Goal: Task Accomplishment & Management: Manage account settings

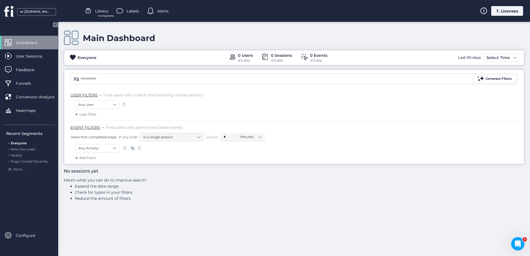
click at [33, 16] on div "[DOMAIN_NAME]" at bounding box center [39, 11] width 79 height 22
click at [36, 12] on div "[DOMAIN_NAME]" at bounding box center [38, 11] width 28 height 5
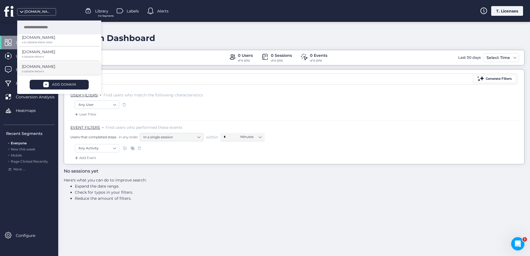
scroll to position [61, 0]
click at [42, 66] on p "[DOMAIN_NAME]" at bounding box center [38, 65] width 33 height 6
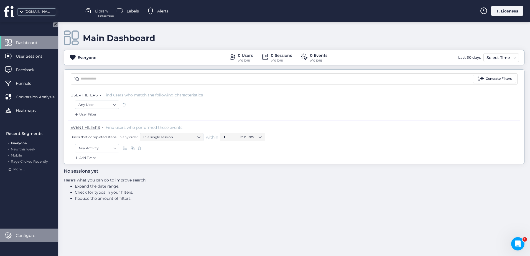
click at [22, 237] on span "Configure" at bounding box center [30, 235] width 28 height 6
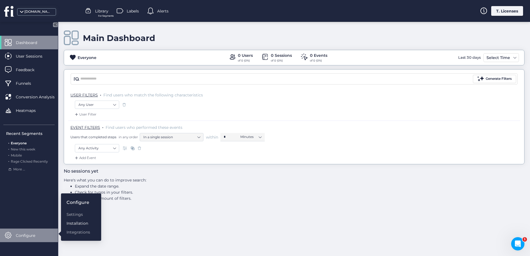
click at [76, 224] on div "Installation" at bounding box center [78, 223] width 24 height 6
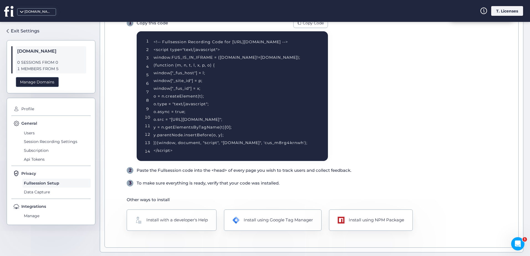
scroll to position [65, 0]
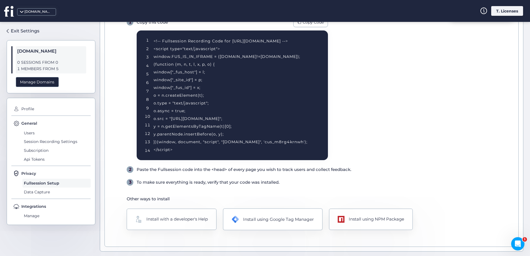
click at [258, 216] on div "Install using Google Tag Manager" at bounding box center [278, 219] width 71 height 7
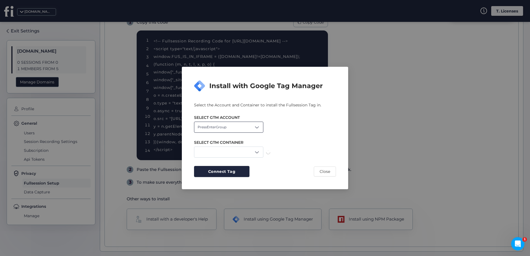
click at [235, 125] on div "PressEnterGroup" at bounding box center [228, 127] width 69 height 11
click at [222, 147] on div "Levanzo" at bounding box center [228, 148] width 62 height 5
click at [235, 149] on div "XLbet" at bounding box center [228, 152] width 69 height 11
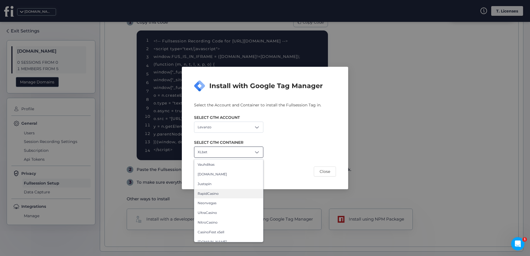
scroll to position [14, 0]
drag, startPoint x: 308, startPoint y: 160, endPoint x: 280, endPoint y: 161, distance: 27.7
click at [307, 160] on div "Select the Account and Container to install the Fullsession Tag in. SELECT GTM …" at bounding box center [265, 139] width 142 height 75
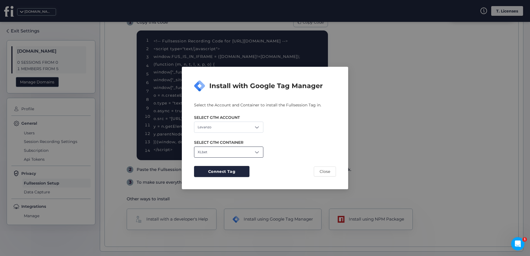
click at [231, 149] on div "XLbet" at bounding box center [228, 152] width 69 height 11
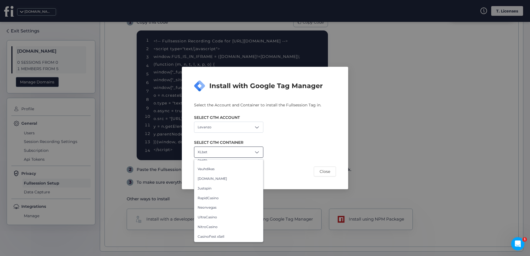
scroll to position [0, 0]
click at [232, 134] on div "SELECT GTM CONTAINER XLbet XLbet Vauhdikas [DOMAIN_NAME] Justspin RapidCasino N…" at bounding box center [265, 145] width 142 height 25
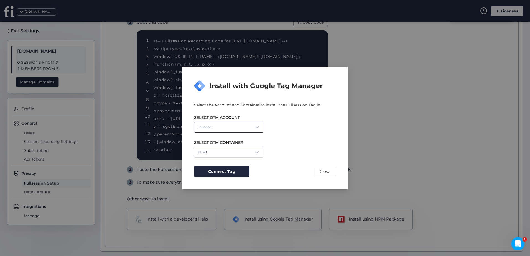
click at [231, 129] on div "Levanzo" at bounding box center [228, 127] width 69 height 11
click at [230, 151] on div "Levanzo" at bounding box center [228, 148] width 62 height 5
click at [230, 132] on div "Levanzo" at bounding box center [228, 127] width 69 height 11
click at [222, 142] on span "PressEnterGroup" at bounding box center [211, 139] width 29 height 5
click at [230, 126] on div "PressEnterGroup" at bounding box center [228, 127] width 69 height 11
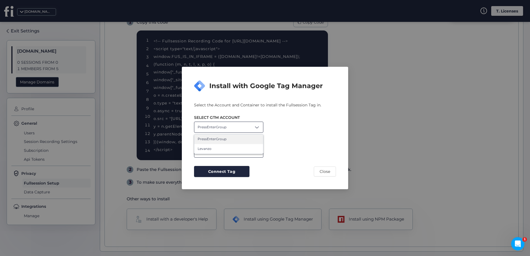
click at [218, 149] on div "Levanzo" at bounding box center [228, 148] width 62 height 5
click at [224, 152] on div "XLbet" at bounding box center [228, 152] width 69 height 11
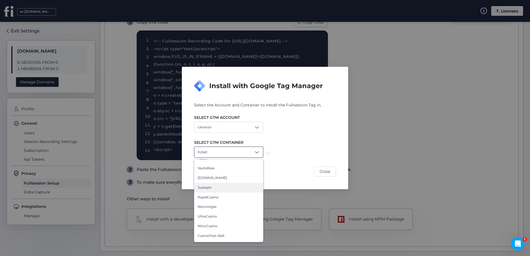
scroll to position [14, 0]
click at [297, 165] on div "Select the Account and Container to install the Fullsession Tag in. SELECT GTM …" at bounding box center [265, 139] width 142 height 75
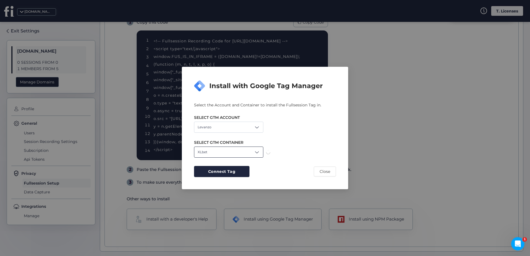
click at [251, 156] on div "XLbet" at bounding box center [228, 152] width 69 height 11
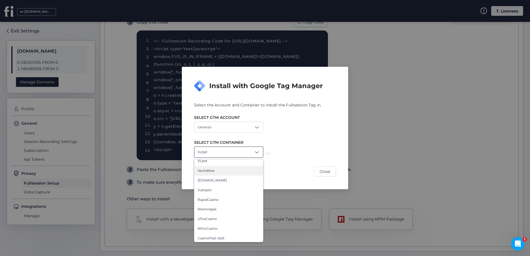
scroll to position [0, 0]
click at [253, 152] on div "XLbet" at bounding box center [228, 152] width 69 height 11
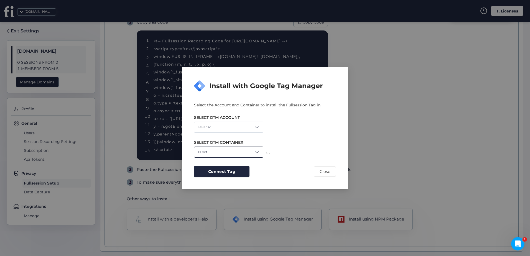
click at [258, 151] on span at bounding box center [257, 152] width 6 height 6
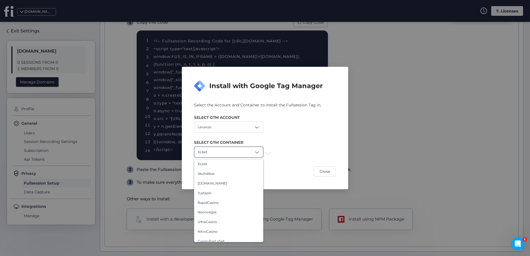
click at [303, 155] on div "XLbet XLbet Vauhdikas [DOMAIN_NAME] Justspin RapidCasino Neonvegas UltraCasino …" at bounding box center [265, 152] width 142 height 11
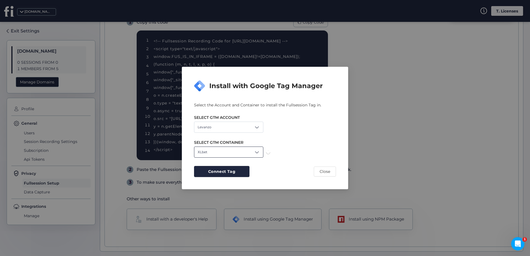
click at [258, 147] on div "XLbet" at bounding box center [228, 152] width 69 height 11
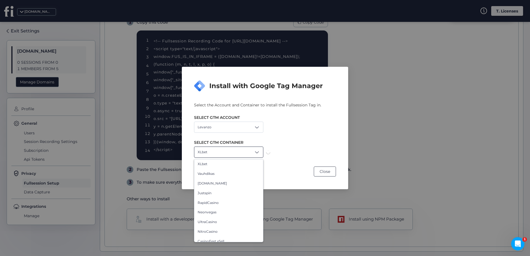
drag, startPoint x: 322, startPoint y: 171, endPoint x: 314, endPoint y: 170, distance: 7.8
click at [322, 171] on span "Close" at bounding box center [324, 171] width 11 height 6
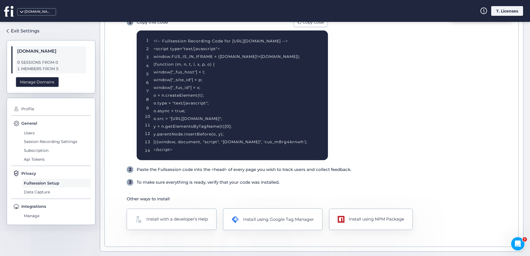
click at [270, 220] on div "Install using Google Tag Manager" at bounding box center [278, 219] width 71 height 7
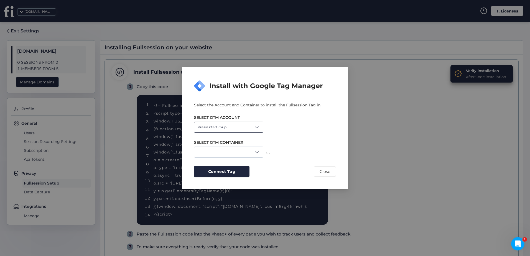
click at [242, 127] on div "PressEnterGroup" at bounding box center [228, 127] width 69 height 11
click at [228, 145] on div "Levanzo" at bounding box center [228, 149] width 69 height 10
click at [239, 153] on div at bounding box center [228, 152] width 69 height 11
click at [253, 153] on div at bounding box center [228, 152] width 69 height 11
click at [256, 151] on span at bounding box center [257, 152] width 6 height 6
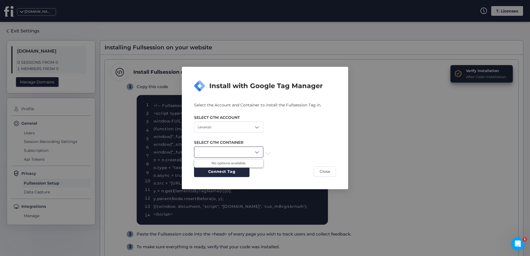
click at [252, 152] on div at bounding box center [228, 152] width 69 height 11
click at [260, 152] on div at bounding box center [228, 152] width 69 height 11
click at [258, 150] on span at bounding box center [257, 152] width 6 height 6
click at [258, 148] on div at bounding box center [228, 152] width 69 height 11
click at [252, 153] on div at bounding box center [228, 152] width 69 height 11
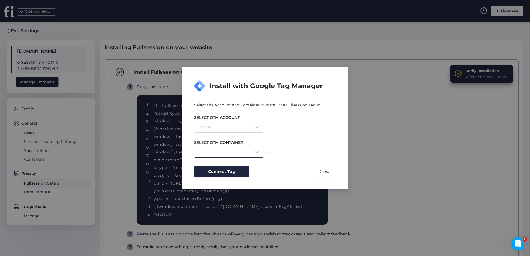
click at [259, 152] on span at bounding box center [257, 152] width 6 height 6
click at [230, 153] on div at bounding box center [228, 152] width 69 height 11
click at [237, 152] on div at bounding box center [228, 152] width 69 height 11
click at [251, 150] on div at bounding box center [228, 152] width 69 height 11
click at [256, 151] on span at bounding box center [257, 152] width 6 height 6
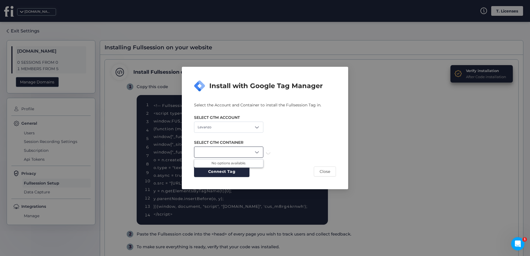
click at [256, 151] on span at bounding box center [257, 152] width 6 height 6
click at [257, 151] on span at bounding box center [257, 152] width 6 height 6
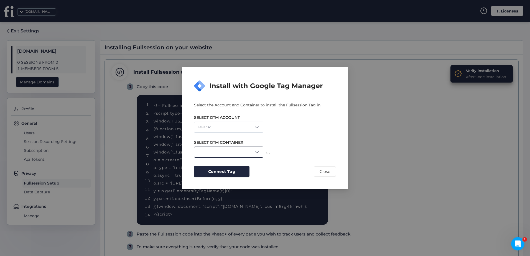
click at [256, 156] on div at bounding box center [228, 152] width 69 height 11
click at [256, 151] on span at bounding box center [257, 152] width 6 height 6
click at [257, 151] on span at bounding box center [257, 152] width 6 height 6
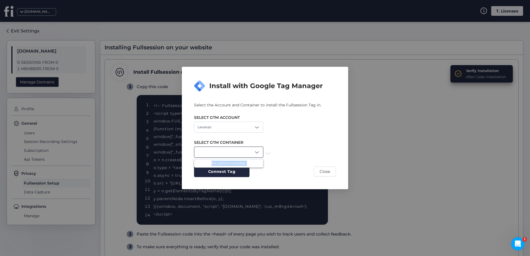
click at [257, 152] on span at bounding box center [257, 152] width 6 height 6
drag, startPoint x: 257, startPoint y: 152, endPoint x: 274, endPoint y: 155, distance: 17.2
click at [274, 155] on div "No options available." at bounding box center [265, 152] width 142 height 11
click at [317, 173] on button "Close" at bounding box center [325, 171] width 22 height 10
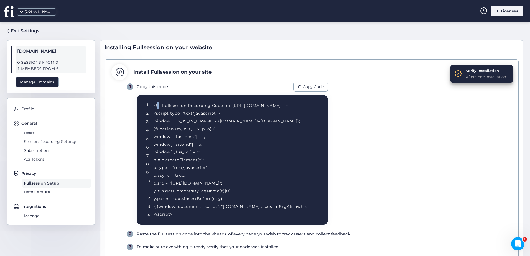
drag, startPoint x: 160, startPoint y: 101, endPoint x: 156, endPoint y: 100, distance: 3.7
click at [156, 100] on div "1 2 3 4 5 6 7 8 9 10 11 12 13 14 <!-- Fullsession Recording Code for [URL][DOMA…" at bounding box center [232, 160] width 191 height 130
drag, startPoint x: 156, startPoint y: 100, endPoint x: 222, endPoint y: 140, distance: 76.8
click at [222, 140] on div "1 2 3 4 5 6 7 8 9 10 11 12 13 14 <!-- Fullsession Recording Code for [URL][DOMA…" at bounding box center [232, 160] width 191 height 130
drag, startPoint x: 222, startPoint y: 140, endPoint x: 314, endPoint y: 87, distance: 105.8
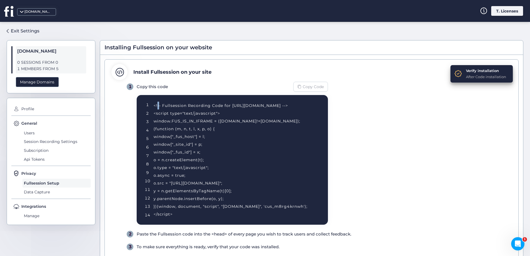
click at [313, 94] on div "1 Copy this code Copy Code 1 2 3 4 5 6 7 8 9 10 11 12 13 14 <!-- Fullsession Re…" at bounding box center [227, 153] width 201 height 143
click at [314, 87] on span "Copy Code" at bounding box center [312, 87] width 21 height 6
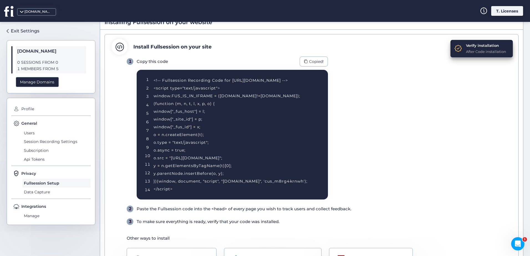
scroll to position [28, 0]
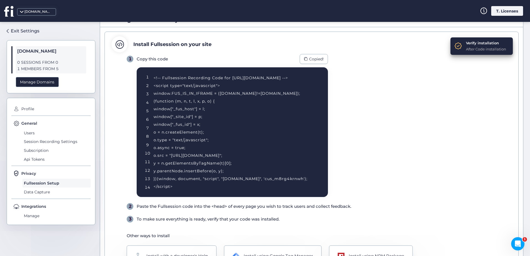
drag, startPoint x: 201, startPoint y: 185, endPoint x: 164, endPoint y: 89, distance: 102.4
click at [164, 89] on div "<!-- Fullsession Recording Code for [URL][DOMAIN_NAME] --> <script type="text/j…" at bounding box center [233, 132] width 161 height 116
drag, startPoint x: 164, startPoint y: 89, endPoint x: 167, endPoint y: 86, distance: 4.5
click at [167, 86] on div "1 2 3 4 5 6 7 8 9 10 11 12 13 14 <!-- Fullsession Recording Code for [URL][DOMA…" at bounding box center [232, 132] width 191 height 130
click at [314, 55] on div "Copy Code" at bounding box center [310, 59] width 35 height 10
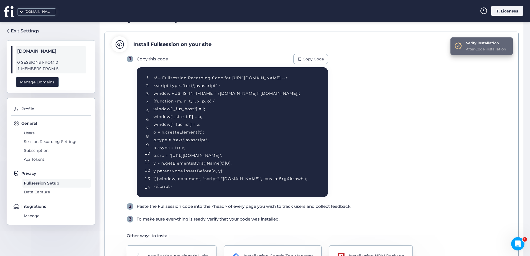
click at [468, 46] on div "After Code installation" at bounding box center [486, 49] width 40 height 6
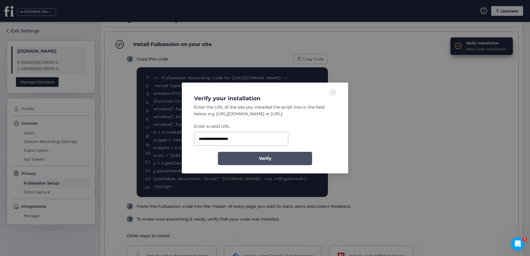
click at [284, 158] on button "Verify" at bounding box center [265, 158] width 94 height 13
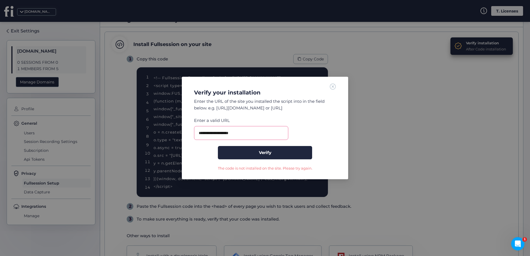
click at [334, 83] on div "**********" at bounding box center [265, 128] width 166 height 102
click at [332, 88] on span at bounding box center [333, 86] width 6 height 6
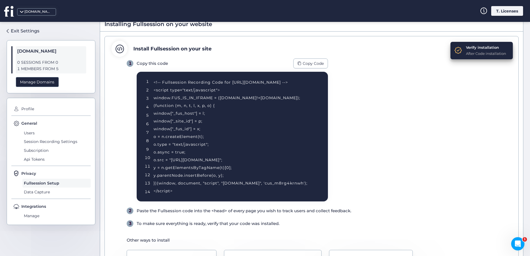
scroll to position [65, 0]
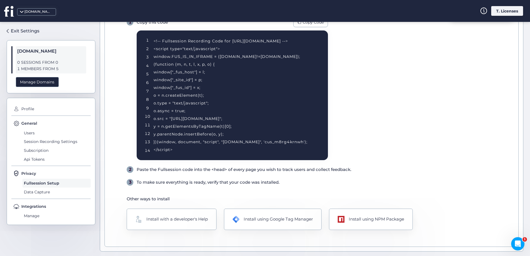
drag, startPoint x: 205, startPoint y: 151, endPoint x: 165, endPoint y: 101, distance: 65.0
click at [165, 101] on div "<!-- Fullsession Recording Code for [URL][DOMAIN_NAME] --> <script type="text/j…" at bounding box center [233, 95] width 161 height 116
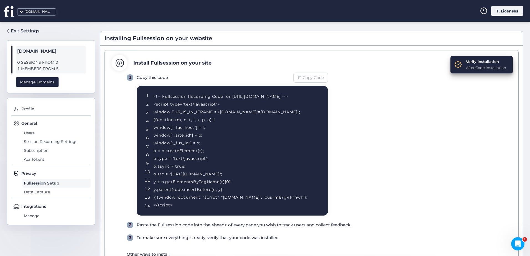
scroll to position [0, 0]
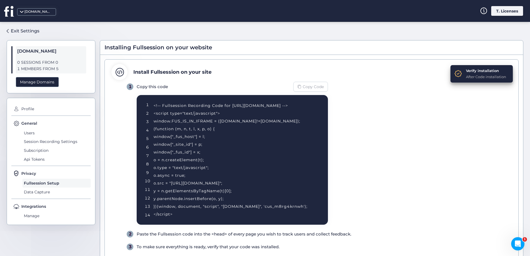
click at [310, 87] on span "Copy Code" at bounding box center [312, 87] width 21 height 6
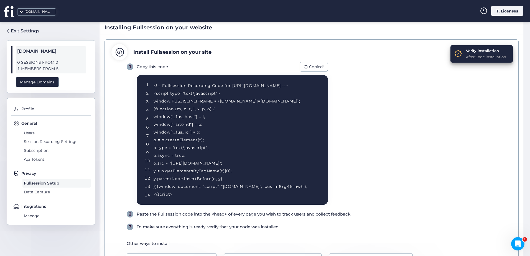
scroll to position [28, 0]
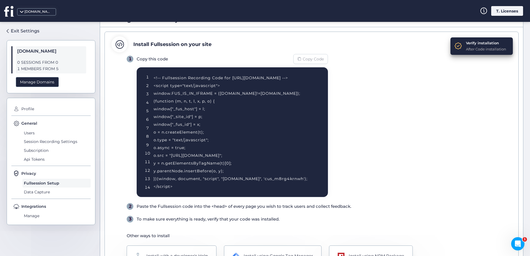
click at [320, 63] on div "Copy Code" at bounding box center [310, 59] width 35 height 10
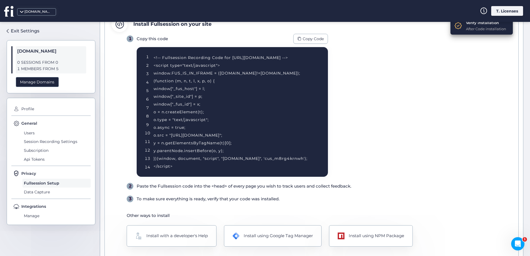
scroll to position [65, 0]
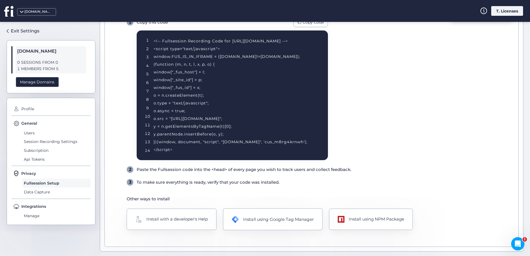
click at [278, 219] on div "Install using Google Tag Manager" at bounding box center [278, 219] width 71 height 7
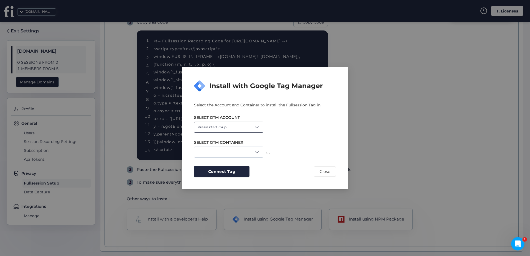
click at [246, 129] on div "PressEnterGroup" at bounding box center [228, 127] width 69 height 11
click at [215, 148] on div "Levanzo" at bounding box center [228, 148] width 62 height 5
click at [257, 152] on span at bounding box center [257, 152] width 6 height 6
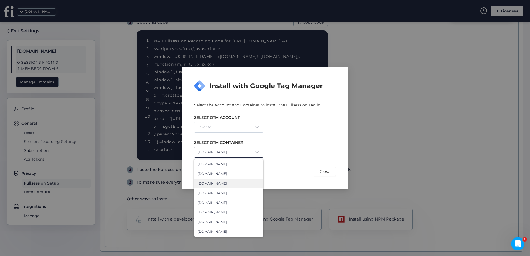
scroll to position [0, 0]
click at [219, 195] on span "[DOMAIN_NAME]" at bounding box center [211, 193] width 29 height 5
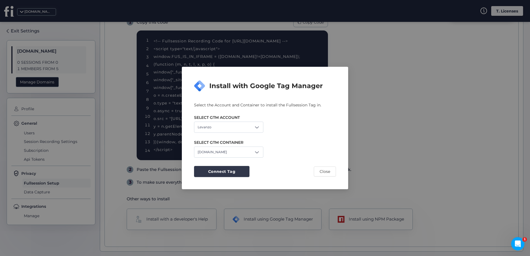
click at [227, 171] on span "Connect Tag" at bounding box center [221, 171] width 27 height 6
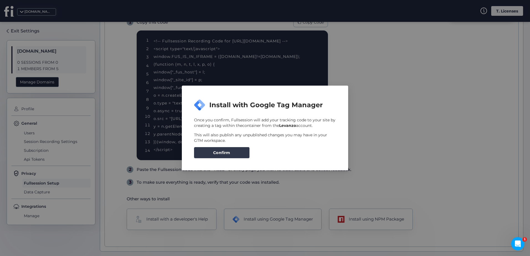
click at [217, 156] on button "Confirm" at bounding box center [221, 152] width 55 height 11
click at [309, 132] on p "This will also publish any unpublished changes you may have in your GTM workspa…" at bounding box center [265, 137] width 142 height 11
click at [384, 112] on nz-modal-container "Install with Google Tag Manager Once you confirm, Fullsession will add your tra…" at bounding box center [265, 128] width 530 height 256
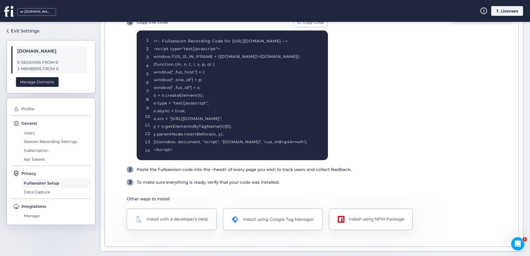
click at [269, 221] on div "Install using Google Tag Manager" at bounding box center [278, 219] width 71 height 7
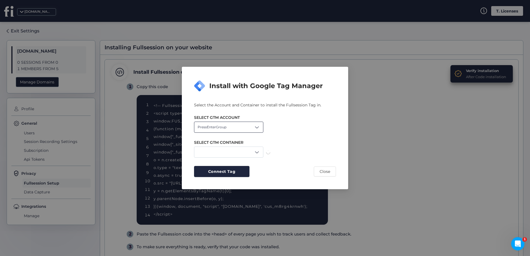
click at [257, 127] on span at bounding box center [257, 127] width 6 height 6
click at [217, 145] on div "Levanzo" at bounding box center [228, 149] width 69 height 10
click at [225, 147] on div "XLbet" at bounding box center [228, 152] width 69 height 11
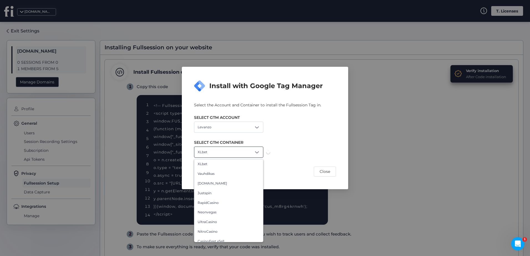
click at [297, 130] on div "SELECT GTM ACCOUNT Levanzo" at bounding box center [265, 120] width 142 height 25
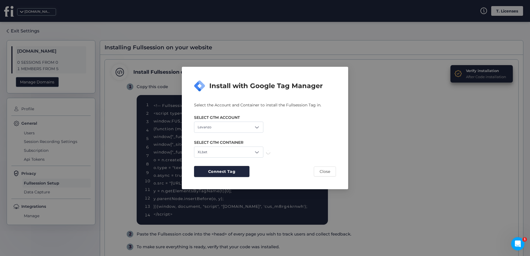
click at [247, 160] on div "Select the Account and Container to install the Fullsession Tag in. SELECT GTM …" at bounding box center [265, 139] width 142 height 75
click at [249, 153] on div "XLbet" at bounding box center [228, 152] width 69 height 11
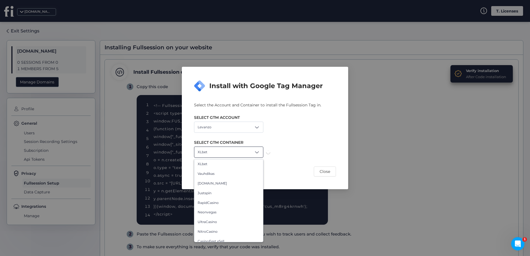
click at [312, 147] on div "XLbet XLbet Vauhdikas [DOMAIN_NAME] Justspin RapidCasino Neonvegas UltraCasino …" at bounding box center [265, 152] width 142 height 11
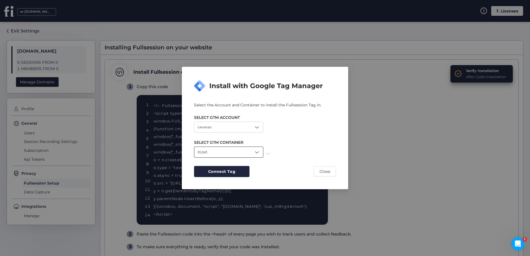
click at [240, 156] on div "XLbet" at bounding box center [228, 152] width 69 height 11
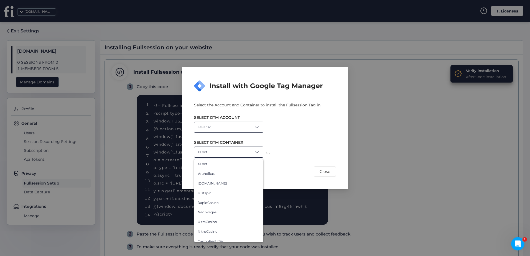
click at [242, 129] on div "Levanzo" at bounding box center [228, 127] width 69 height 11
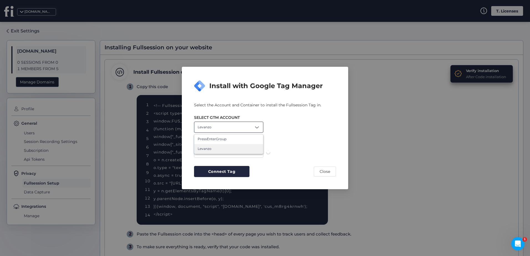
click at [242, 129] on div "Levanzo" at bounding box center [228, 127] width 69 height 11
click at [242, 153] on div "XLbet" at bounding box center [228, 152] width 69 height 11
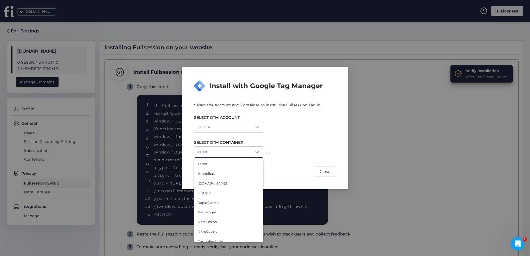
click at [289, 145] on div "SELECT GTM CONTAINER XLbet XLbet Vauhdikas [DOMAIN_NAME] Justspin RapidCasino N…" at bounding box center [265, 145] width 142 height 25
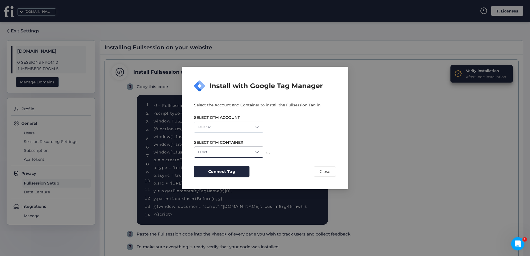
click at [249, 155] on div "XLbet" at bounding box center [228, 152] width 69 height 11
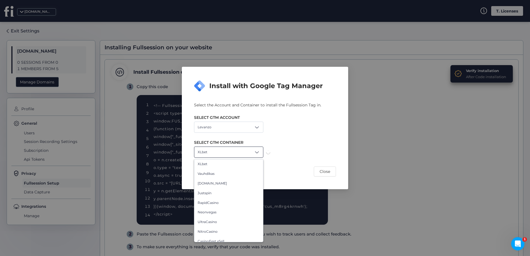
click at [292, 156] on div "XLbet XLbet Vauhdikas [DOMAIN_NAME] Justspin RapidCasino Neonvegas UltraCasino …" at bounding box center [265, 152] width 142 height 11
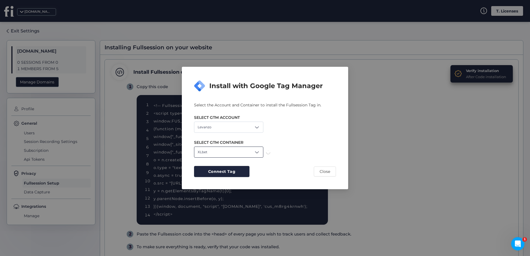
click at [243, 149] on div "XLbet" at bounding box center [228, 152] width 69 height 11
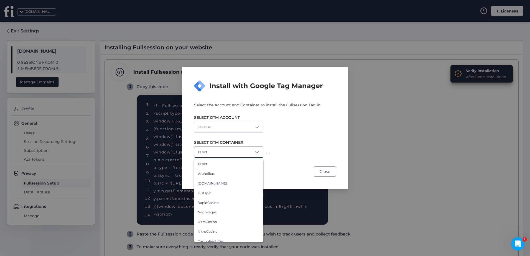
click at [333, 173] on button "Close" at bounding box center [325, 171] width 22 height 10
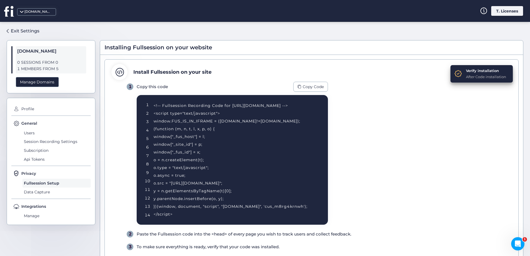
drag, startPoint x: 202, startPoint y: 212, endPoint x: 157, endPoint y: 126, distance: 97.1
click at [157, 126] on div "<!-- Fullsession Recording Code for [URL][DOMAIN_NAME] --> <script type="text/j…" at bounding box center [233, 160] width 161 height 116
drag, startPoint x: 157, startPoint y: 126, endPoint x: 163, endPoint y: 111, distance: 16.7
click at [163, 111] on div "<!-- Fullsession Recording Code for [URL][DOMAIN_NAME] --> <script type="text/j…" at bounding box center [233, 160] width 161 height 116
click at [320, 84] on span "Copy Code" at bounding box center [312, 87] width 21 height 6
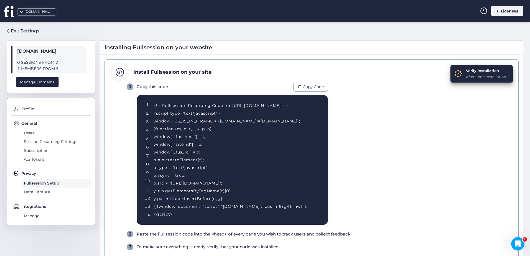
scroll to position [55, 0]
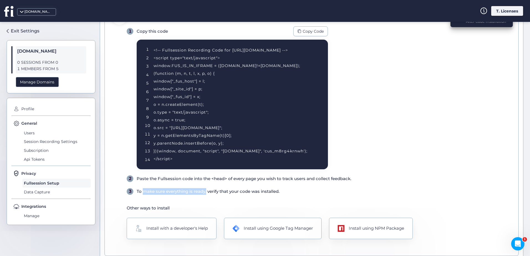
drag, startPoint x: 142, startPoint y: 191, endPoint x: 213, endPoint y: 190, distance: 70.9
click at [213, 190] on div "To make sure everything is ready, verify that your code was installed." at bounding box center [208, 191] width 143 height 7
drag, startPoint x: 213, startPoint y: 190, endPoint x: 238, endPoint y: 192, distance: 25.3
click at [238, 192] on div "To make sure everything is ready, verify that your code was installed." at bounding box center [208, 191] width 143 height 7
drag, startPoint x: 143, startPoint y: 191, endPoint x: 278, endPoint y: 189, distance: 134.3
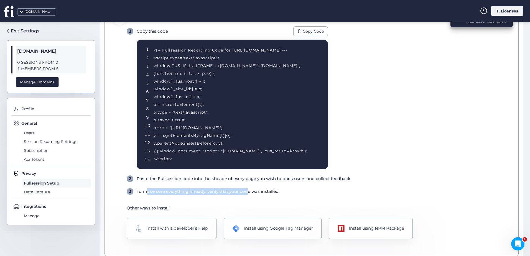
click at [277, 189] on div "To make sure everything is ready, verify that your code was installed." at bounding box center [208, 191] width 143 height 7
drag, startPoint x: 278, startPoint y: 189, endPoint x: 281, endPoint y: 189, distance: 3.3
click at [281, 189] on div "3 To make sure everything is ready, verify that your code was installed." at bounding box center [319, 191] width 385 height 7
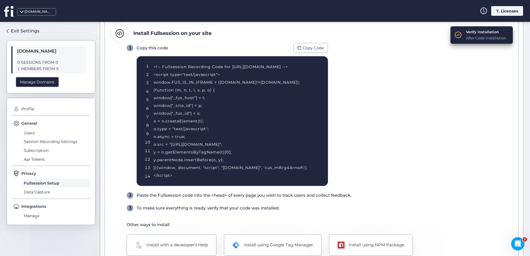
scroll to position [0, 0]
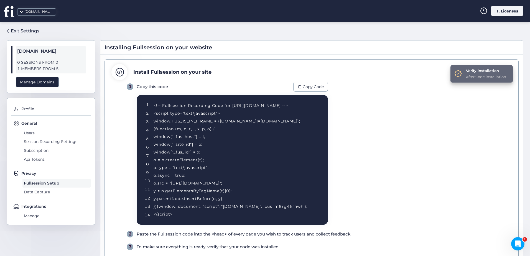
click at [496, 65] on div "Verify installation After Code installation Install Fullsession on your site 1 …" at bounding box center [311, 185] width 414 height 252
drag, startPoint x: 496, startPoint y: 65, endPoint x: 486, endPoint y: 72, distance: 12.2
click at [486, 72] on div "Verify installation" at bounding box center [486, 71] width 40 height 6
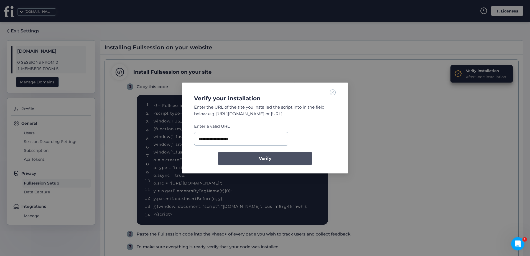
click at [249, 155] on button "Verify" at bounding box center [265, 158] width 94 height 13
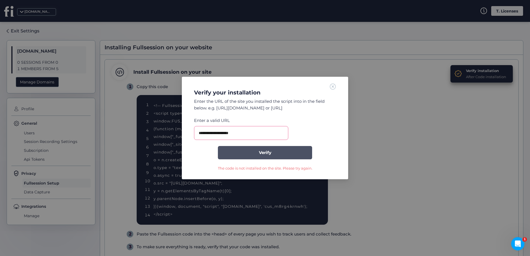
click at [289, 158] on button "Verify" at bounding box center [265, 152] width 94 height 13
drag, startPoint x: 265, startPoint y: 143, endPoint x: 268, endPoint y: 146, distance: 4.0
click at [265, 143] on form "**********" at bounding box center [265, 144] width 142 height 54
click at [272, 159] on button "Verify" at bounding box center [265, 152] width 94 height 13
click at [282, 154] on button "Verify" at bounding box center [265, 152] width 94 height 13
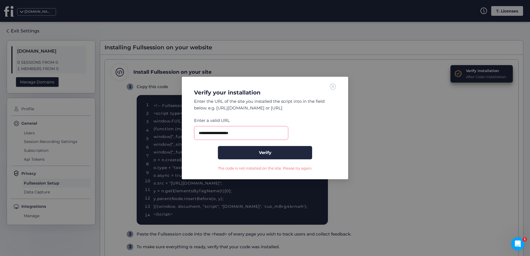
click at [286, 175] on div "**********" at bounding box center [265, 128] width 166 height 102
click at [289, 171] on div "**********" at bounding box center [265, 128] width 166 height 102
click at [290, 170] on div "The code is not installed on the site. Please try again." at bounding box center [265, 168] width 94 height 6
click at [291, 169] on div "The code is not installed on the site. Please try again." at bounding box center [265, 168] width 94 height 6
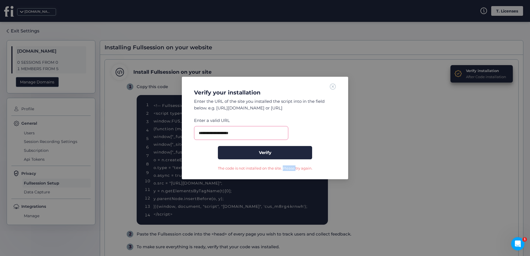
click at [291, 169] on div "The code is not installed on the site. Please try again." at bounding box center [265, 168] width 94 height 6
drag, startPoint x: 291, startPoint y: 169, endPoint x: 311, endPoint y: 175, distance: 20.9
click at [311, 175] on div "**********" at bounding box center [265, 128] width 166 height 102
click at [260, 139] on input "**********" at bounding box center [241, 133] width 94 height 14
click at [260, 153] on span "Verify" at bounding box center [265, 152] width 12 height 7
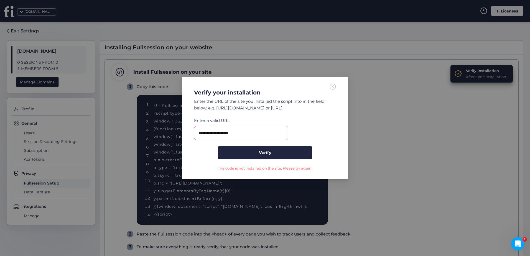
click at [333, 89] on span at bounding box center [333, 86] width 6 height 6
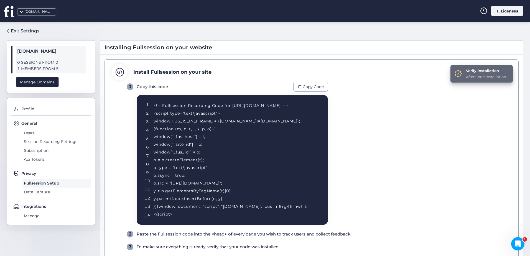
click at [461, 76] on div "Verify installation After Code installation" at bounding box center [481, 73] width 62 height 17
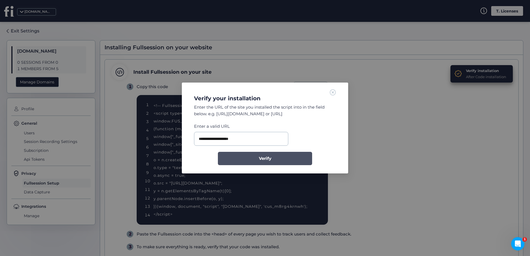
click at [260, 159] on span "Verify" at bounding box center [265, 158] width 12 height 7
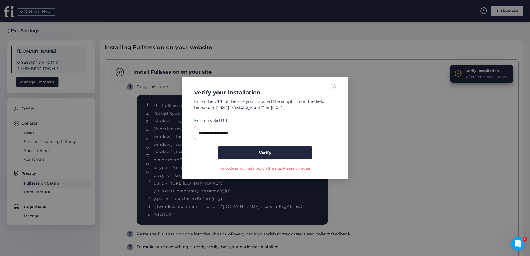
click at [326, 88] on div "**********" at bounding box center [264, 127] width 153 height 88
click at [334, 87] on span at bounding box center [333, 86] width 6 height 6
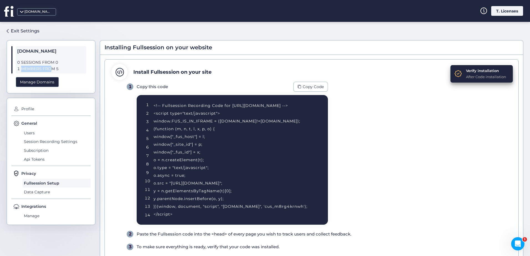
drag, startPoint x: 19, startPoint y: 68, endPoint x: 57, endPoint y: 68, distance: 38.5
click at [57, 68] on span "1 MEMBERS FROM 5" at bounding box center [51, 69] width 68 height 6
drag, startPoint x: 57, startPoint y: 68, endPoint x: 66, endPoint y: 69, distance: 8.9
click at [66, 69] on span "1 MEMBERS FROM 5" at bounding box center [51, 69] width 68 height 6
click at [23, 32] on div "Exit Settings" at bounding box center [25, 30] width 29 height 7
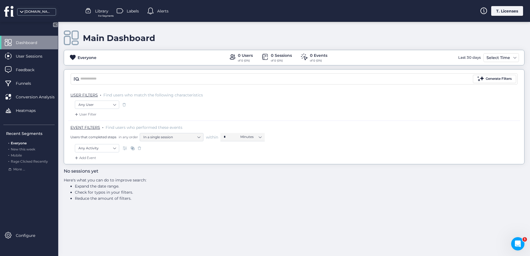
click at [497, 11] on div "T. Licenses" at bounding box center [507, 11] width 32 height 10
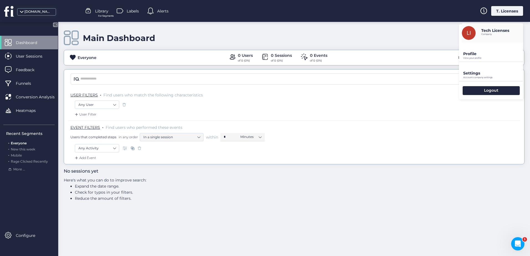
click at [479, 54] on p "Profile" at bounding box center [493, 53] width 60 height 5
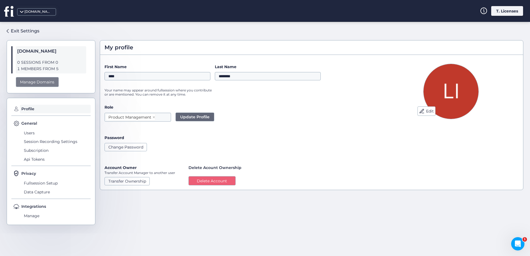
click at [38, 85] on div "Manage Domains" at bounding box center [37, 82] width 43 height 10
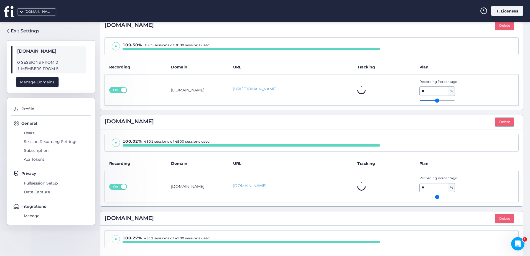
scroll to position [55, 0]
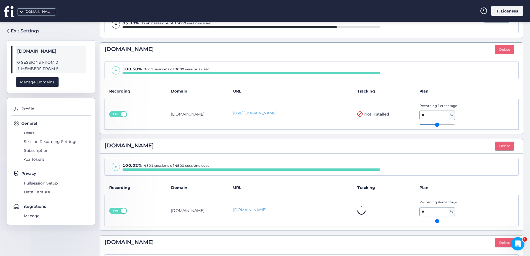
type input "**"
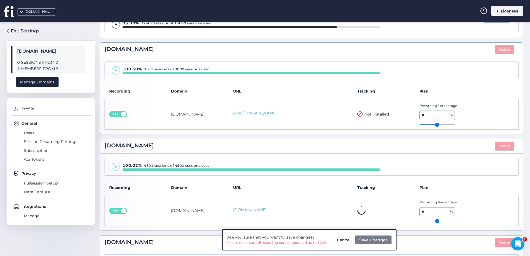
type input "**"
type input "*"
type input "**"
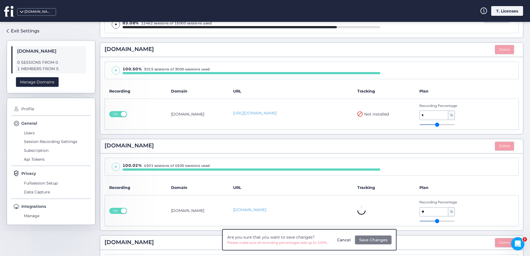
type input "**"
drag, startPoint x: 423, startPoint y: 122, endPoint x: 420, endPoint y: 123, distance: 3.1
type input "**"
click at [420, 124] on input "range" at bounding box center [436, 124] width 35 height 1
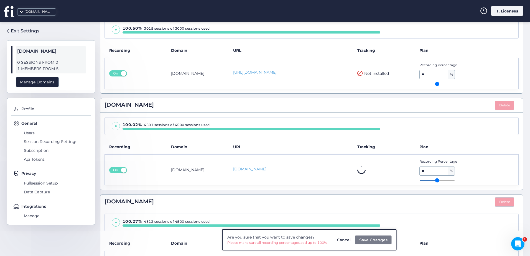
scroll to position [138, 0]
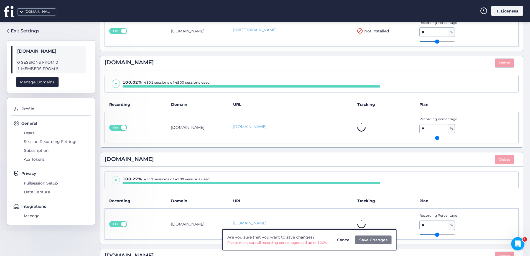
type input "**"
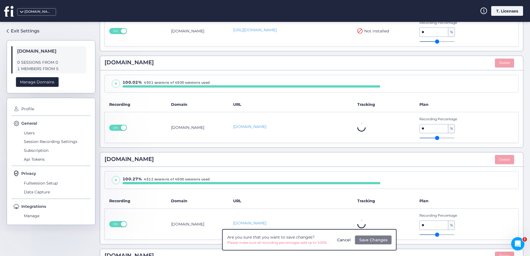
type input "**"
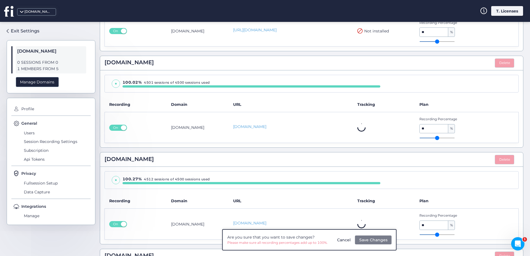
type input "**"
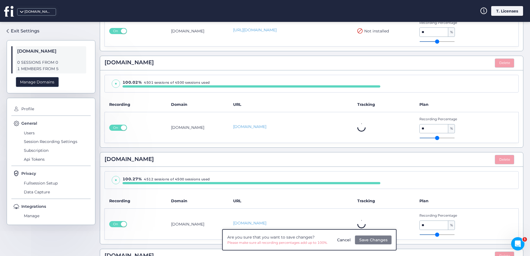
type input "**"
click at [424, 138] on input "range" at bounding box center [436, 138] width 35 height 1
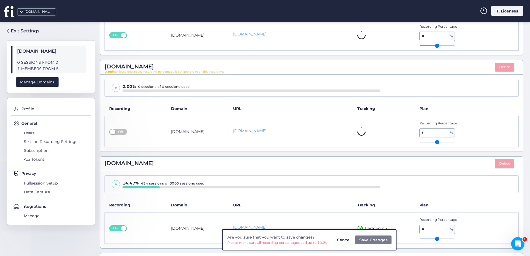
scroll to position [277, 0]
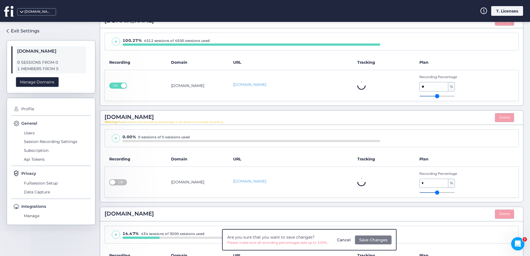
type input "**"
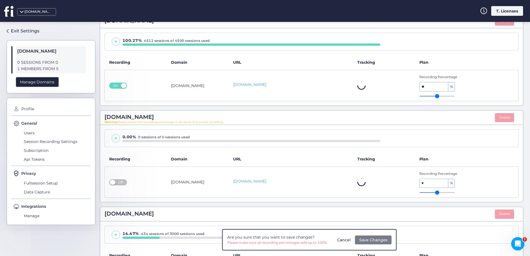
type input "**"
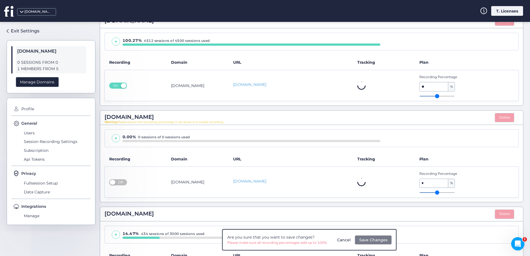
type input "**"
drag, startPoint x: 427, startPoint y: 96, endPoint x: 424, endPoint y: 96, distance: 3.1
type input "**"
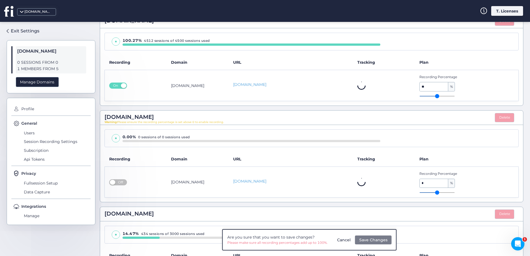
click at [424, 96] on input "range" at bounding box center [436, 96] width 35 height 1
type input "**"
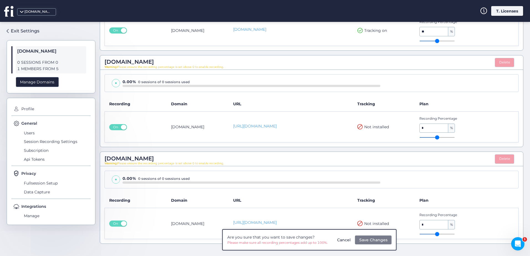
scroll to position [528, 0]
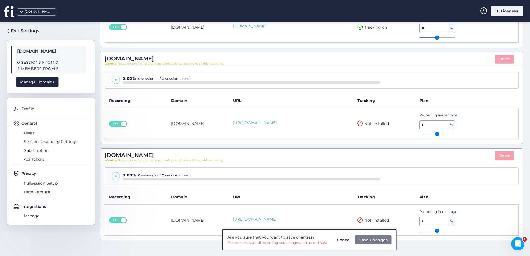
type input "*"
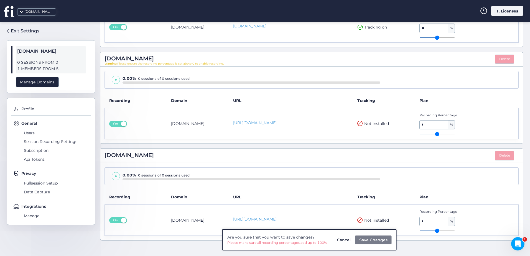
type input "*"
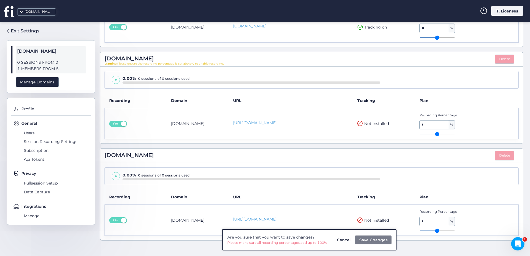
type input "**"
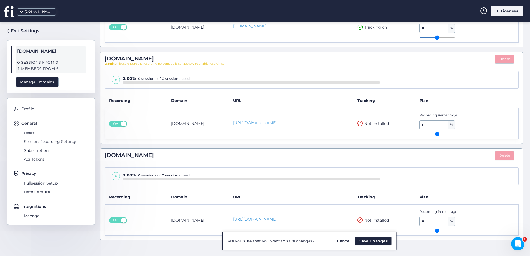
drag, startPoint x: 418, startPoint y: 231, endPoint x: 443, endPoint y: 233, distance: 25.0
click at [443, 231] on input "range" at bounding box center [436, 230] width 35 height 1
type input "**"
click at [380, 243] on span "Save Changes" at bounding box center [373, 241] width 28 height 6
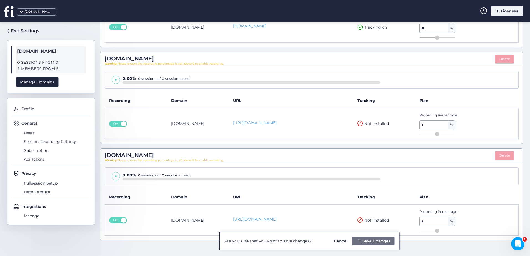
scroll to position [517, 0]
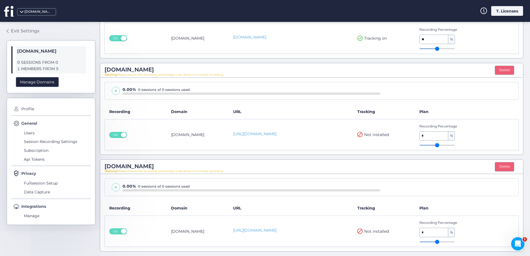
click at [22, 31] on div "Exit Settings" at bounding box center [25, 30] width 29 height 7
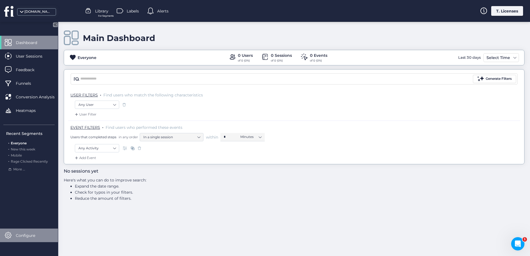
click at [14, 235] on div "Configure" at bounding box center [29, 235] width 58 height 14
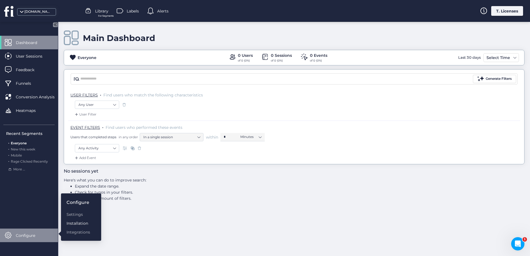
click at [73, 223] on div "Installation" at bounding box center [78, 223] width 24 height 6
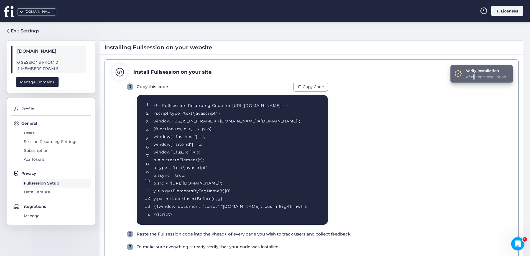
click at [468, 79] on div "After Code installation" at bounding box center [486, 77] width 40 height 6
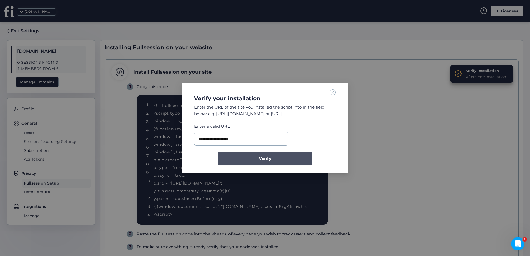
click at [266, 161] on span "Verify" at bounding box center [265, 158] width 12 height 7
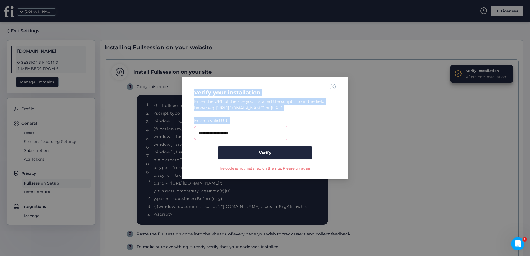
drag, startPoint x: 269, startPoint y: 141, endPoint x: 110, endPoint y: 132, distance: 158.7
click at [110, 132] on nz-modal-container "**********" at bounding box center [265, 128] width 530 height 256
click at [253, 137] on input "**********" at bounding box center [241, 133] width 94 height 14
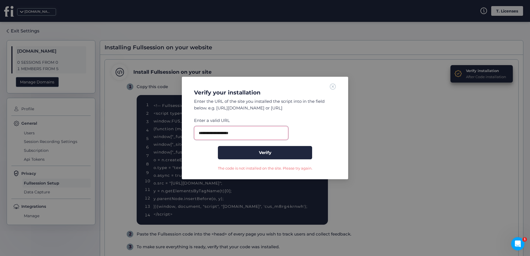
click at [213, 134] on input "**********" at bounding box center [241, 133] width 94 height 14
click at [281, 154] on button "Verify" at bounding box center [265, 152] width 94 height 13
click at [333, 89] on div "**********" at bounding box center [264, 127] width 153 height 88
click at [333, 89] on span at bounding box center [333, 86] width 6 height 6
